Goal: Navigation & Orientation: Find specific page/section

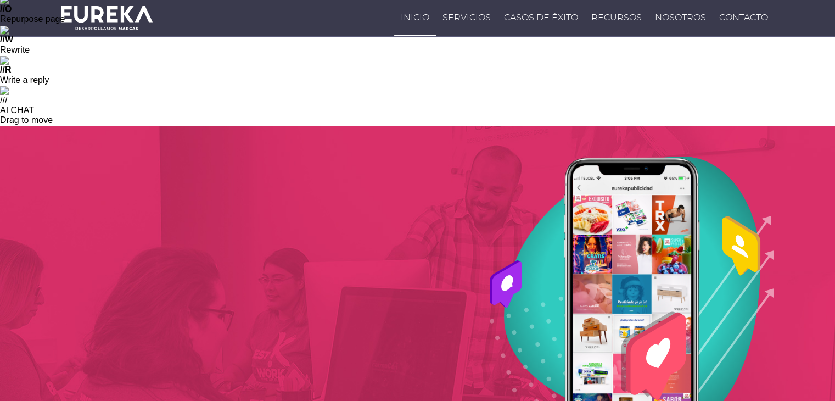
scroll to position [638, 0]
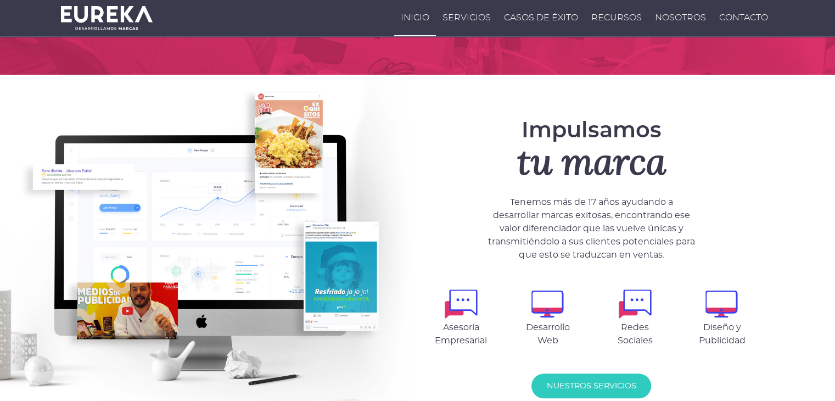
click at [835, 243] on html "CLOSE AI BAR • ALT → Disable for website • SHIFT → Disable globally // V Captur…" at bounding box center [417, 307] width 835 height 1890
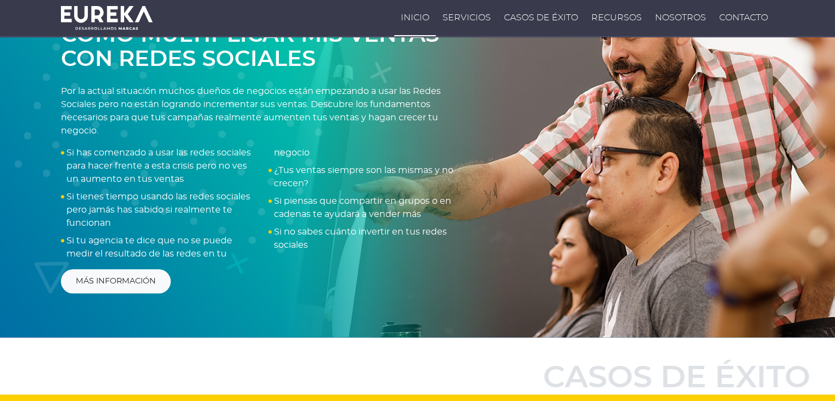
scroll to position [1122, 0]
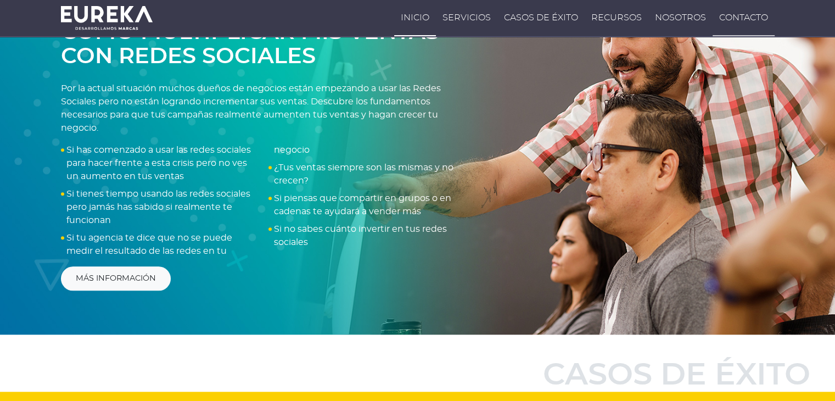
click at [747, 8] on link "Contacto" at bounding box center [744, 18] width 62 height 36
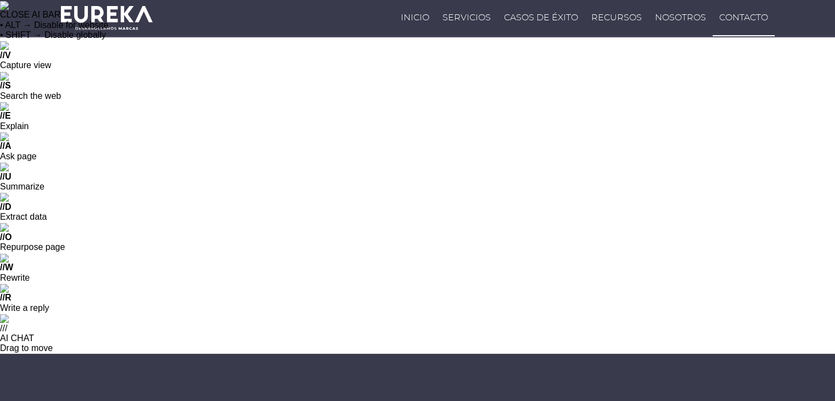
click at [743, 19] on link "Contacto" at bounding box center [744, 18] width 62 height 36
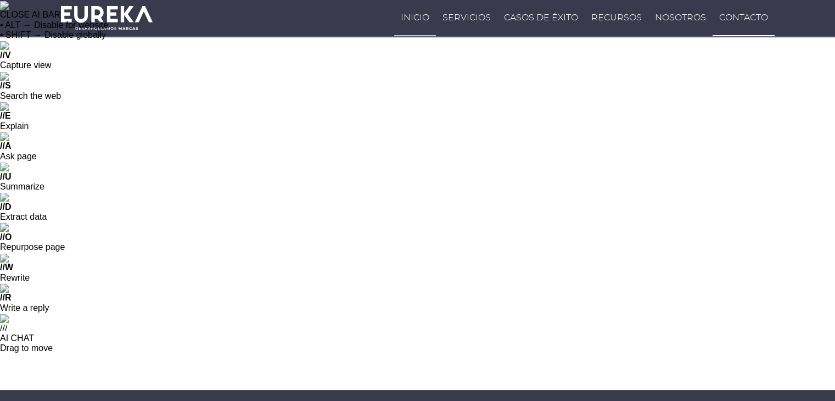
click at [425, 16] on link "Inicio" at bounding box center [415, 18] width 42 height 36
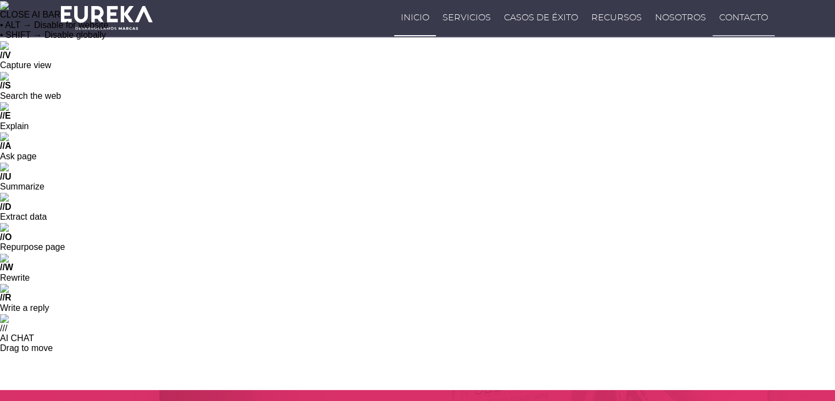
click at [736, 13] on link "Contacto" at bounding box center [744, 18] width 62 height 36
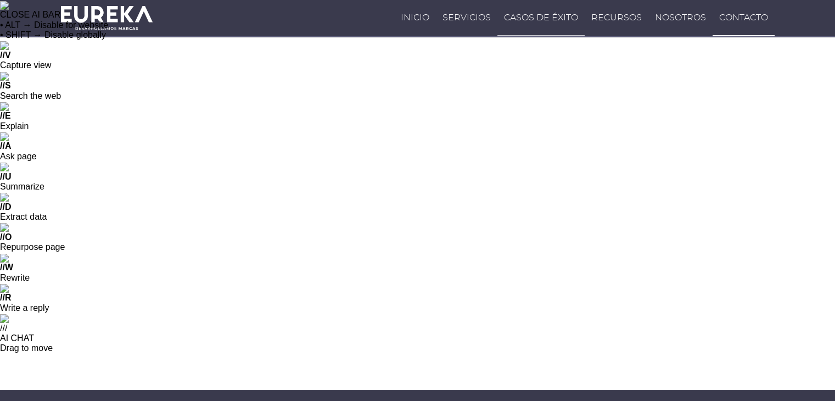
click at [534, 15] on link "Casos de Éxito" at bounding box center [541, 18] width 87 height 36
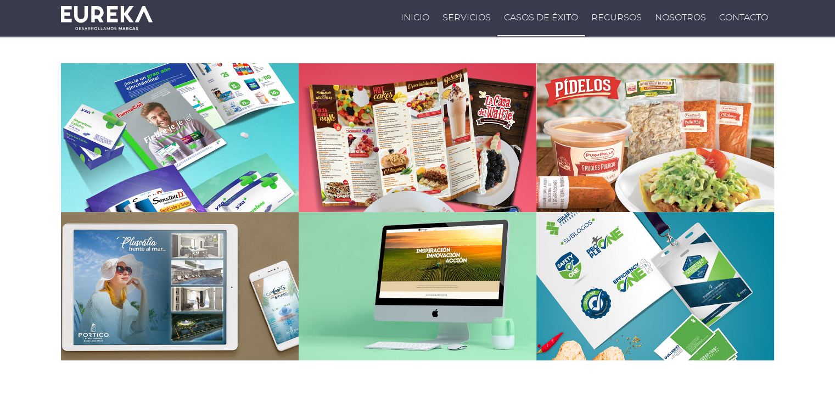
scroll to position [487, 0]
